Goal: Task Accomplishment & Management: Complete application form

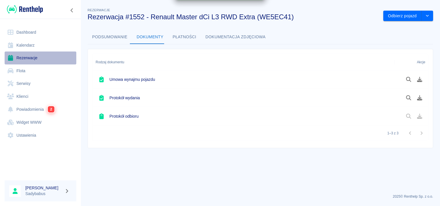
click at [25, 56] on link "Rezerwacje" at bounding box center [41, 58] width 72 height 13
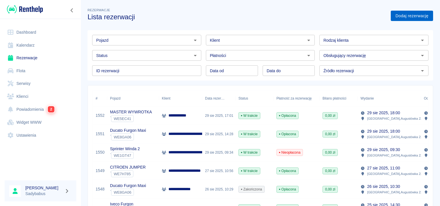
click at [393, 16] on link "Dodaj rezerwację" at bounding box center [412, 16] width 42 height 11
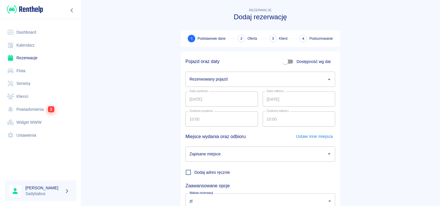
click at [199, 76] on input "Rezerwowany pojazd" at bounding box center [256, 79] width 136 height 10
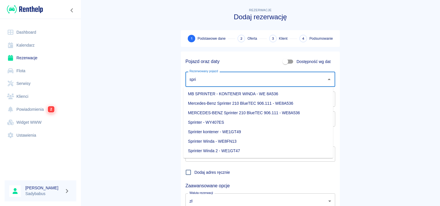
click at [204, 121] on li "Sprinter - WY407ES" at bounding box center [259, 123] width 150 height 10
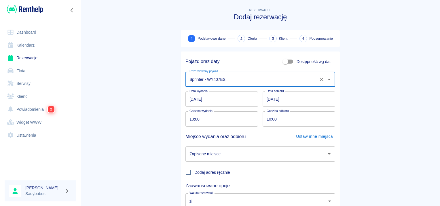
type input "Sprinter - WY407ES"
click at [187, 121] on input "10:00" at bounding box center [220, 118] width 69 height 15
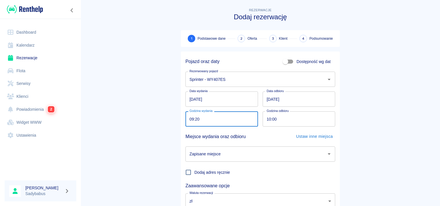
type input "09:20"
click at [265, 116] on input "10:00" at bounding box center [297, 118] width 69 height 15
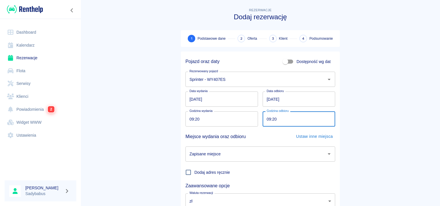
type input "09:20"
click at [237, 152] on input "Zapisane miejsce" at bounding box center [256, 154] width 136 height 10
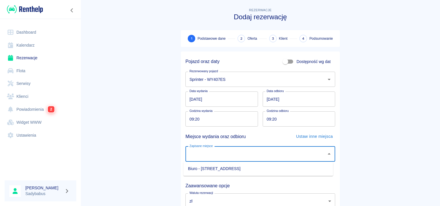
click at [228, 172] on li "Biuro - Warszawa, Augustówka 22A" at bounding box center [259, 169] width 150 height 10
type input "Biuro - Warszawa, Augustówka 22A"
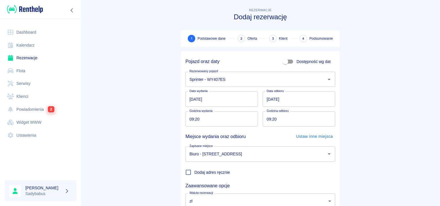
click at [161, 144] on main "Rezerwacje Dodaj rezerwację 1 Podstawowe dane 2 Oferta 3 Klient 4 Podsumowanie …" at bounding box center [261, 120] width 360 height 226
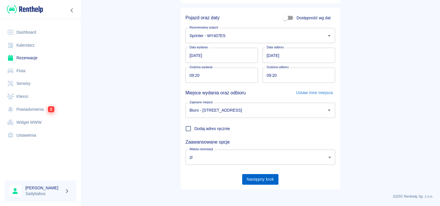
click at [258, 175] on button "Następny krok" at bounding box center [260, 179] width 37 height 11
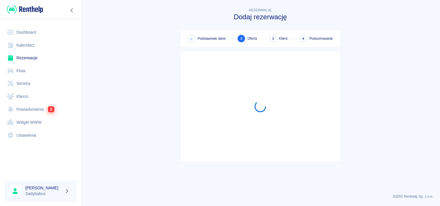
scroll to position [0, 0]
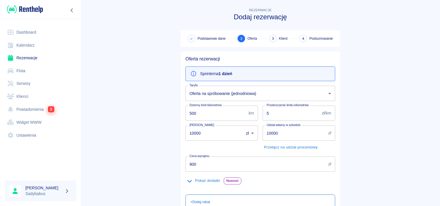
click at [206, 112] on input "500" at bounding box center [216, 113] width 61 height 15
type input "1000"
click at [203, 129] on input "10000" at bounding box center [213, 133] width 54 height 15
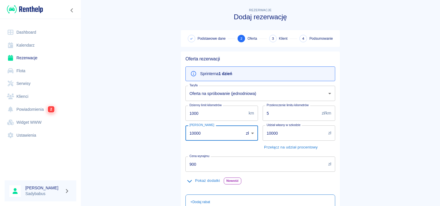
click at [203, 129] on input "10000" at bounding box center [213, 133] width 54 height 15
click at [212, 130] on input "1500" at bounding box center [213, 133] width 54 height 15
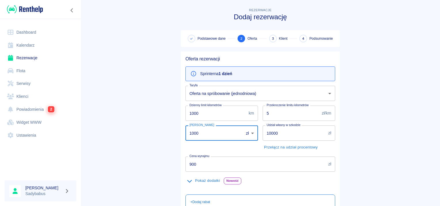
type input "1000"
click at [273, 131] on input "10000" at bounding box center [294, 133] width 63 height 15
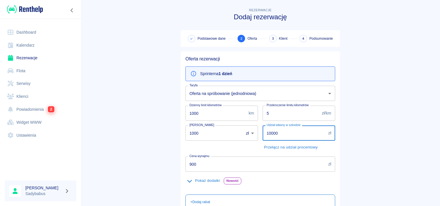
click at [273, 131] on input "10000" at bounding box center [294, 133] width 63 height 15
type input "5000"
click at [277, 113] on input "5" at bounding box center [291, 113] width 57 height 15
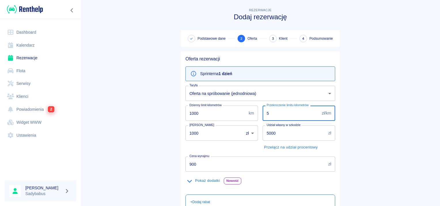
click at [277, 113] on input "5" at bounding box center [291, 113] width 57 height 15
type input "0.5"
click at [176, 147] on div "Oferta rezerwacji Sprinter na 1 dzień Taryfa Oferta na spróbowanie (jednodniowa…" at bounding box center [258, 170] width 164 height 246
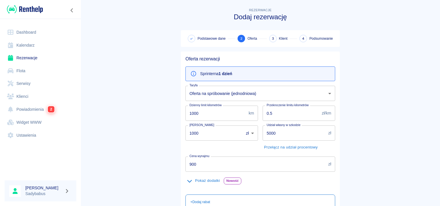
click at [207, 166] on input "900" at bounding box center [256, 164] width 141 height 15
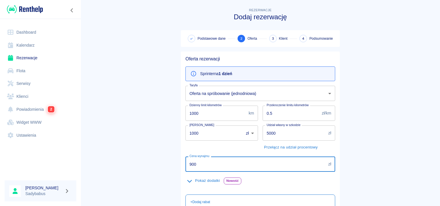
click at [207, 166] on input "900" at bounding box center [256, 164] width 141 height 15
click at [206, 165] on input "900" at bounding box center [256, 164] width 141 height 15
click at [205, 162] on input "900" at bounding box center [256, 164] width 141 height 15
click at [205, 164] on input "900" at bounding box center [256, 164] width 141 height 15
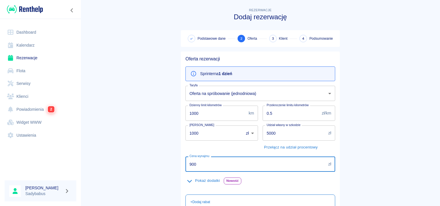
click at [205, 164] on input "900" at bounding box center [256, 164] width 141 height 15
type input "299"
click at [108, 167] on main "Rezerwacje Dodaj rezerwację Podstawowe dane 2 Oferta 3 Klient 4 Podsumowanie Of…" at bounding box center [261, 150] width 360 height 286
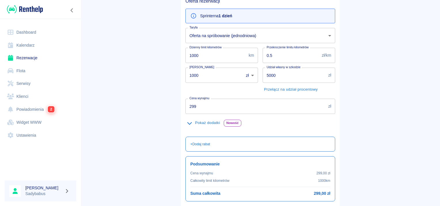
scroll to position [103, 0]
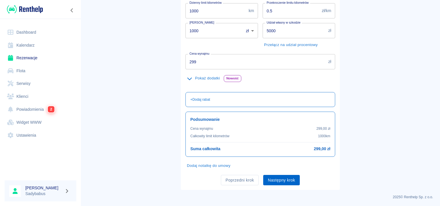
click at [269, 177] on button "Następny krok" at bounding box center [281, 180] width 37 height 11
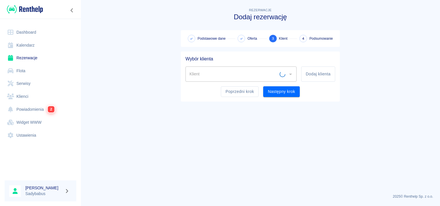
scroll to position [0, 0]
click at [315, 73] on button "Dodaj klienta" at bounding box center [318, 74] width 34 height 15
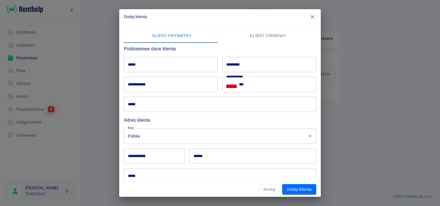
click at [143, 67] on input "*****" at bounding box center [171, 64] width 94 height 15
click at [137, 60] on input "*****" at bounding box center [171, 64] width 94 height 15
click at [277, 31] on button "Klient firmowy" at bounding box center [268, 36] width 96 height 14
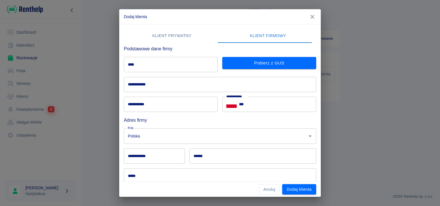
click at [134, 65] on input "****" at bounding box center [171, 64] width 94 height 15
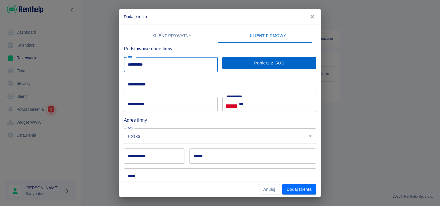
type input "**********"
click at [227, 65] on button "Pobierz z GUS" at bounding box center [269, 63] width 94 height 12
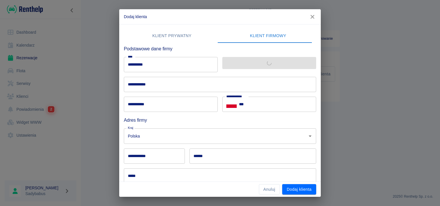
type input "**********"
type input "******"
type input "********"
type input "**********"
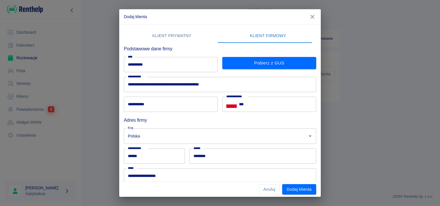
click at [143, 97] on div "**********" at bounding box center [171, 104] width 94 height 15
type input "*"
type input "**********"
click at [271, 102] on input "***" at bounding box center [277, 104] width 77 height 15
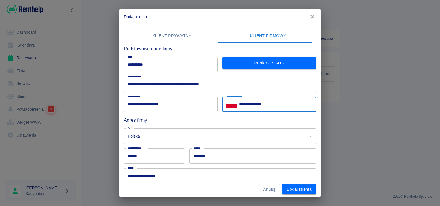
type input "**********"
click at [195, 117] on h6 "Adres firmy" at bounding box center [220, 120] width 192 height 7
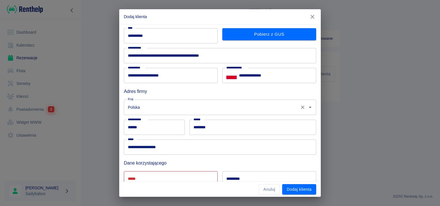
scroll to position [86, 0]
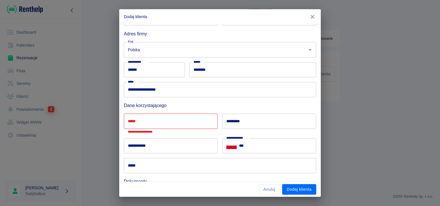
click at [157, 118] on input "*****" at bounding box center [171, 121] width 94 height 15
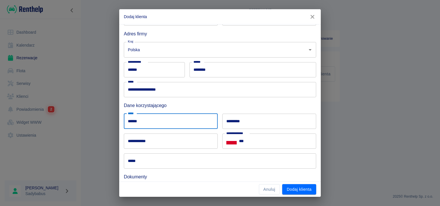
type input "******"
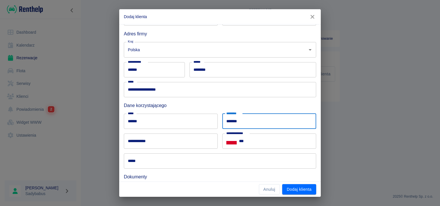
type input "*******"
click at [135, 135] on div "**********" at bounding box center [171, 141] width 94 height 15
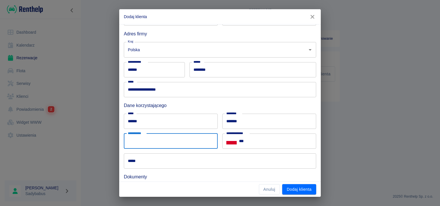
click at [138, 139] on input "**********" at bounding box center [171, 141] width 94 height 15
type input "**********"
click at [283, 141] on input "***" at bounding box center [277, 141] width 77 height 15
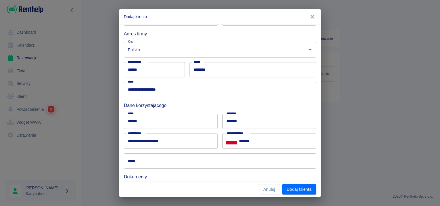
click at [259, 101] on div "Dane korzystającego" at bounding box center [217, 103] width 197 height 12
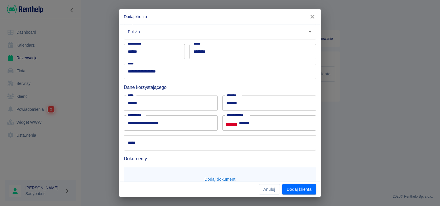
scroll to position [124, 0]
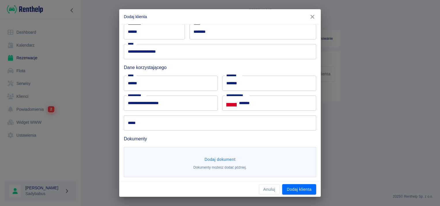
click at [259, 101] on input "*******" at bounding box center [277, 103] width 77 height 15
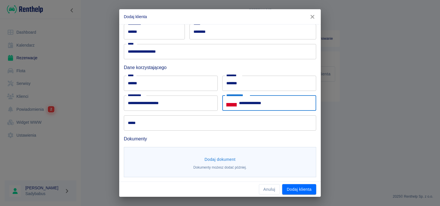
type input "**********"
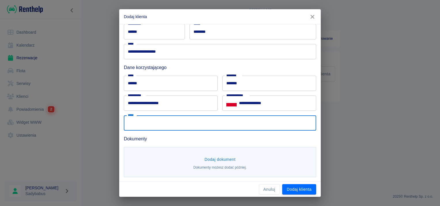
click at [207, 124] on input "*****" at bounding box center [220, 123] width 192 height 15
type input "**********"
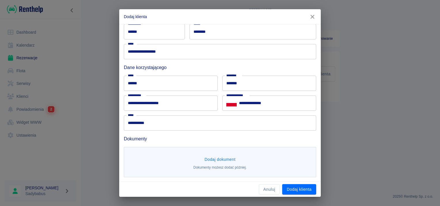
click at [203, 138] on h6 "Dokumenty" at bounding box center [220, 138] width 192 height 7
click at [218, 163] on button "Dodaj dokument" at bounding box center [220, 159] width 36 height 11
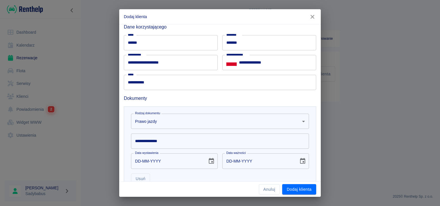
scroll to position [182, 0]
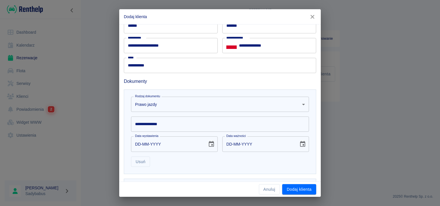
click at [185, 115] on div "**********" at bounding box center [217, 122] width 183 height 20
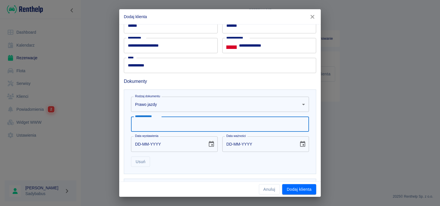
click at [182, 118] on input "**********" at bounding box center [220, 124] width 178 height 15
type input "**********"
click at [146, 145] on input "DD-MM-YYYY" at bounding box center [167, 144] width 72 height 15
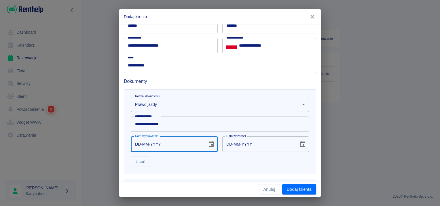
click at [135, 143] on input "DD-MM-YYYY" at bounding box center [167, 144] width 72 height 15
type input "31-03-0002"
type input "31-03-0012"
type input "31-03-0020"
type input "31-03-0030"
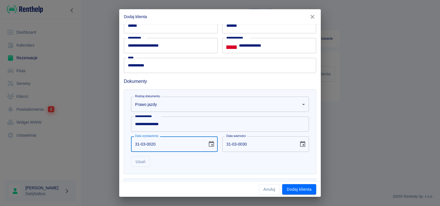
type input "31-03-0202"
type input "31-03-0212"
type input "31-03-2025"
type input "31-03-2035"
type input "31-03-2025"
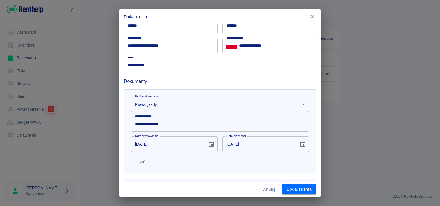
click at [207, 157] on div "Usuń" at bounding box center [217, 159] width 183 height 15
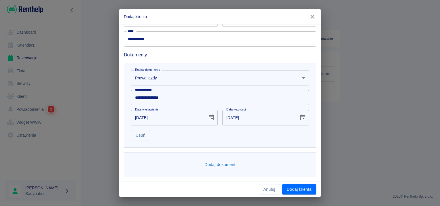
click at [202, 164] on button "Dodaj dokument" at bounding box center [220, 165] width 36 height 11
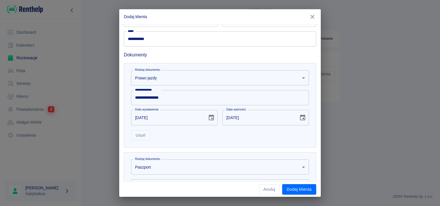
scroll to position [297, 0]
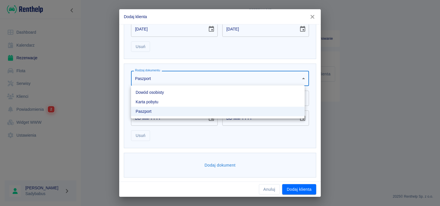
click at [160, 74] on body "**********" at bounding box center [220, 103] width 440 height 206
click at [157, 103] on li "Karta pobytu" at bounding box center [218, 102] width 174 height 10
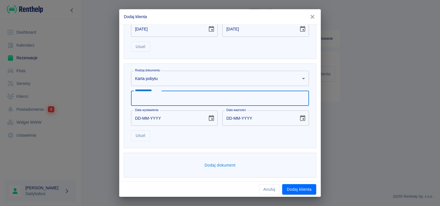
click at [151, 103] on input "**********" at bounding box center [220, 98] width 178 height 15
type input "*********"
click at [137, 115] on input "DD-MM-YYYY" at bounding box center [167, 118] width 72 height 15
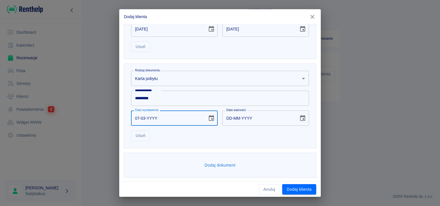
type input "07-03-0002"
type input "07-03-0012"
type input "07-03-0020"
type input "07-03-0030"
type input "07-03-0202"
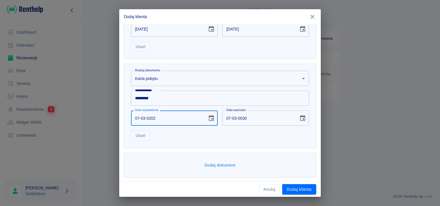
type input "07-03-0212"
type input "07-03-2027"
type input "07-03-2037"
type input "07-03-0002"
type input "07-03-0012"
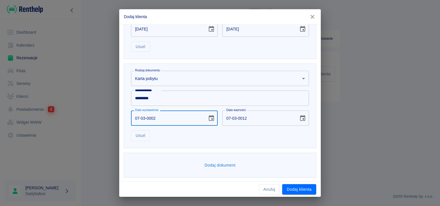
type input "07-03-0020"
type input "07-03-0030"
type input "07-03-0202"
type input "07-03-0212"
type input "07-03-2024"
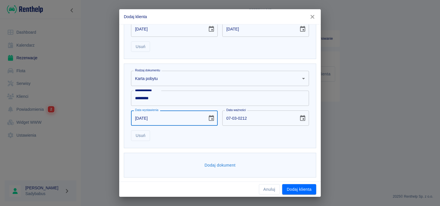
type input "07-03-2034"
type input "07-03-2024"
click at [259, 131] on div "Usuń" at bounding box center [217, 133] width 183 height 15
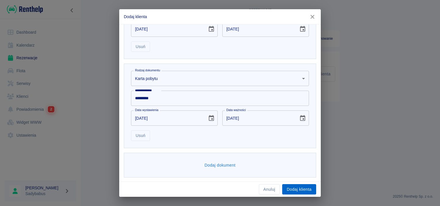
click at [305, 190] on button "Dodaj klienta" at bounding box center [299, 189] width 34 height 11
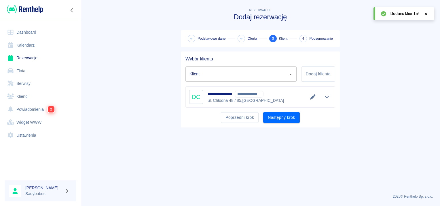
type input "Dmitry Chovgan - KRASS-BUD SPÓŁKA Z OGRANICZONĄ ODPOWIEDZIALNOŚCIĄ (NIP: 521390…"
click at [277, 114] on button "Następny krok" at bounding box center [281, 117] width 37 height 11
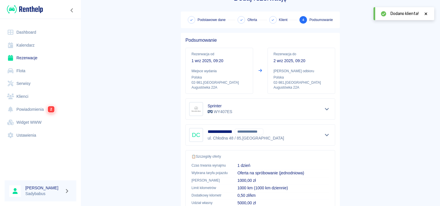
scroll to position [104, 0]
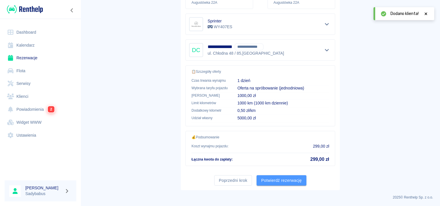
drag, startPoint x: 262, startPoint y: 178, endPoint x: 268, endPoint y: 179, distance: 6.2
click at [262, 178] on button "Potwierdź rezerwację" at bounding box center [282, 180] width 50 height 11
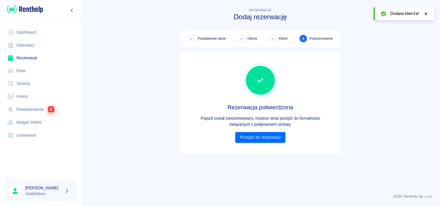
scroll to position [0, 0]
click at [267, 137] on link "Przejdź do rezerwacji" at bounding box center [260, 137] width 50 height 11
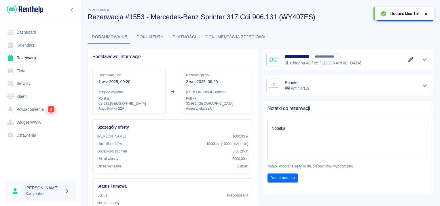
click at [423, 12] on div "Dodano klienta!" at bounding box center [410, 14] width 38 height 6
click at [424, 14] on icon at bounding box center [425, 14] width 5 height 4
click at [391, 16] on button "Wygeneruj umowę" at bounding box center [399, 16] width 45 height 11
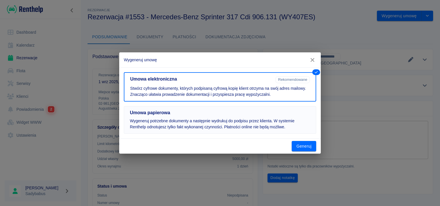
click at [214, 120] on p "Wygeneruj potrzebne dokumenty a następnie wydrukuj do podpisu przez klienta. W …" at bounding box center [220, 124] width 180 height 12
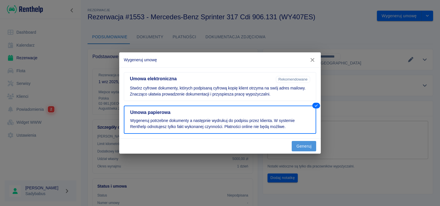
click at [309, 146] on button "Generuj" at bounding box center [304, 146] width 24 height 11
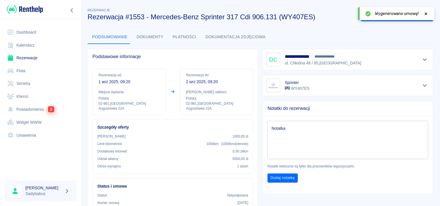
click at [424, 14] on icon at bounding box center [425, 14] width 5 height 4
click at [405, 13] on button "Oznacz: umowa podpisana" at bounding box center [391, 16] width 61 height 11
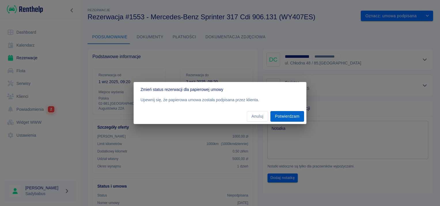
click at [286, 114] on button "Potwierdzam" at bounding box center [288, 116] width 34 height 11
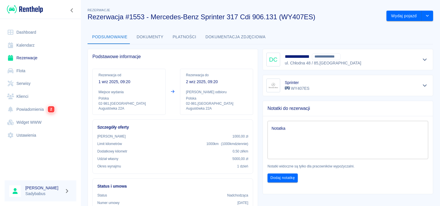
click at [404, 8] on div "Wydaj pojazd" at bounding box center [407, 13] width 51 height 15
click at [402, 13] on button "Wydaj pojazd" at bounding box center [404, 16] width 35 height 11
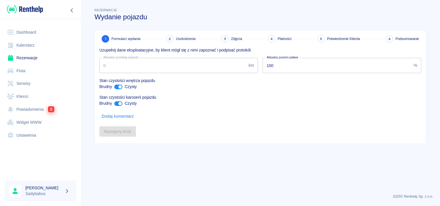
type input "90924"
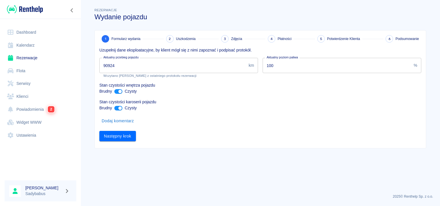
drag, startPoint x: 128, startPoint y: 135, endPoint x: 343, endPoint y: 64, distance: 226.4
click at [415, 65] on div "Uzupełnij dane eksploatacyjne, by klient mógł się z nimi zapoznać i podpisać pr…" at bounding box center [258, 92] width 327 height 99
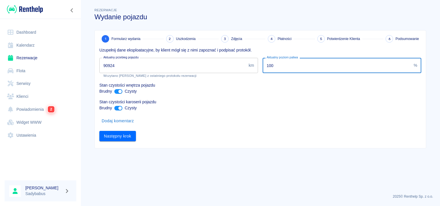
click at [331, 63] on input "100" at bounding box center [337, 65] width 149 height 15
type input "30"
click at [109, 137] on button "Następny krok" at bounding box center [117, 136] width 37 height 11
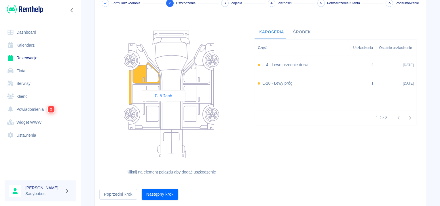
scroll to position [53, 0]
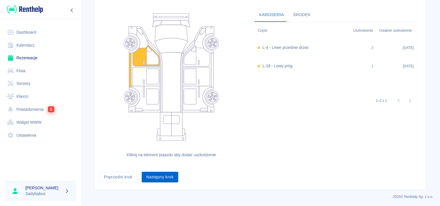
click at [155, 179] on button "Następny krok" at bounding box center [160, 177] width 37 height 11
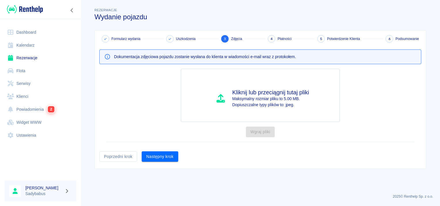
scroll to position [0, 0]
click at [148, 159] on button "Następny krok" at bounding box center [160, 157] width 37 height 11
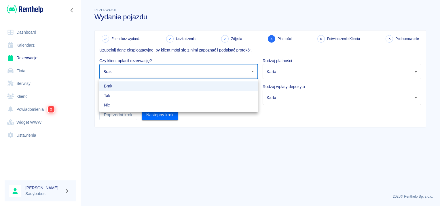
click at [147, 73] on body "Używamy plików Cookies, by zapewnić Ci najlepsze możliwe doświadczenie. Aby dow…" at bounding box center [220, 103] width 440 height 206
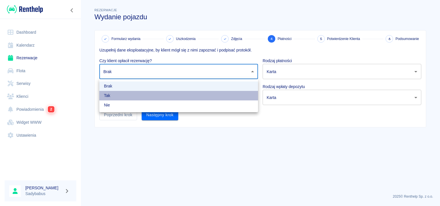
click at [135, 100] on li "Tak" at bounding box center [178, 96] width 159 height 10
type input "true"
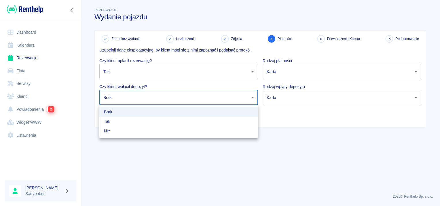
click at [135, 100] on body "Używamy plików Cookies, by zapewnić Ci najlepsze możliwe doświadczenie. Aby dow…" at bounding box center [220, 103] width 440 height 206
click at [128, 120] on li "Tak" at bounding box center [178, 122] width 159 height 10
type input "true"
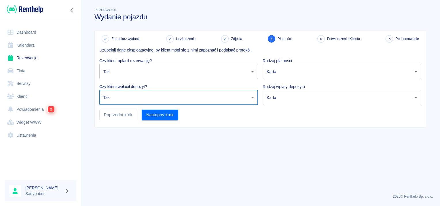
click at [303, 72] on body "Używamy plików Cookies, by zapewnić Ci najlepsze możliwe doświadczenie. Aby dow…" at bounding box center [220, 103] width 440 height 206
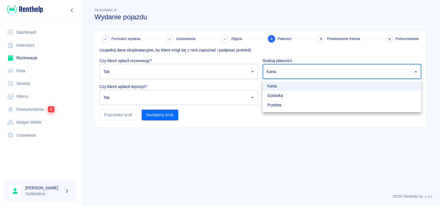
click at [286, 95] on li "Gotówka" at bounding box center [342, 96] width 159 height 10
type input "cash"
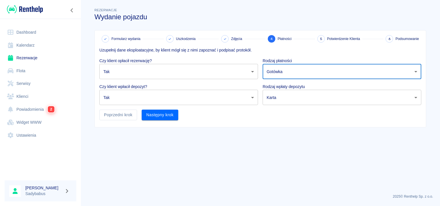
click at [284, 101] on body "Używamy plików Cookies, by zapewnić Ci najlepsze możliwe doświadczenie. Aby dow…" at bounding box center [220, 103] width 440 height 206
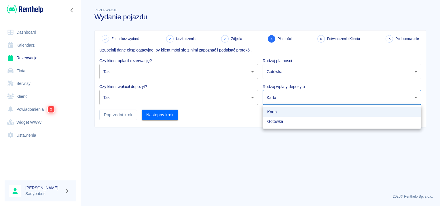
click at [283, 119] on li "Gotówka" at bounding box center [342, 122] width 159 height 10
type input "cash"
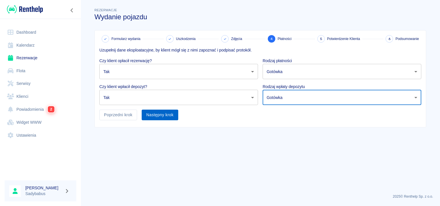
click at [149, 116] on button "Następny krok" at bounding box center [160, 115] width 37 height 11
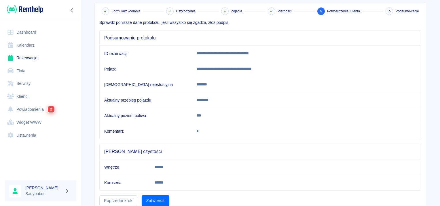
scroll to position [50, 0]
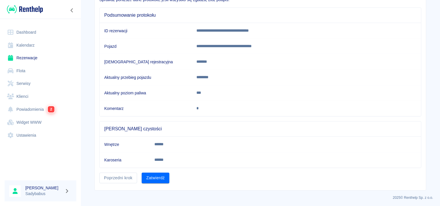
click at [157, 176] on button "Zatwierdź" at bounding box center [156, 178] width 28 height 11
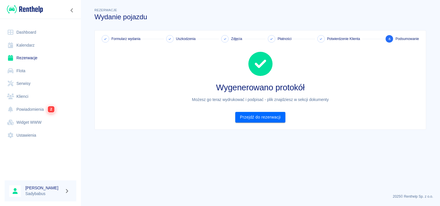
scroll to position [0, 0]
click at [271, 120] on link "Przejdź do rezerwacji" at bounding box center [260, 117] width 50 height 11
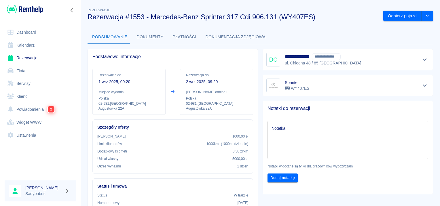
click at [153, 40] on button "Dokumenty" at bounding box center [150, 37] width 36 height 14
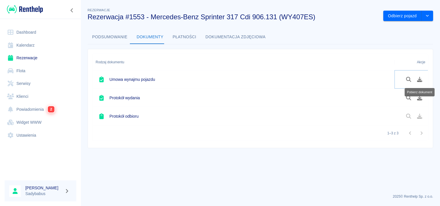
click at [416, 77] on button "Pobierz dokument" at bounding box center [419, 80] width 11 height 10
click at [423, 98] on icon "Pobierz dokument" at bounding box center [420, 97] width 7 height 5
